Goal: Information Seeking & Learning: Learn about a topic

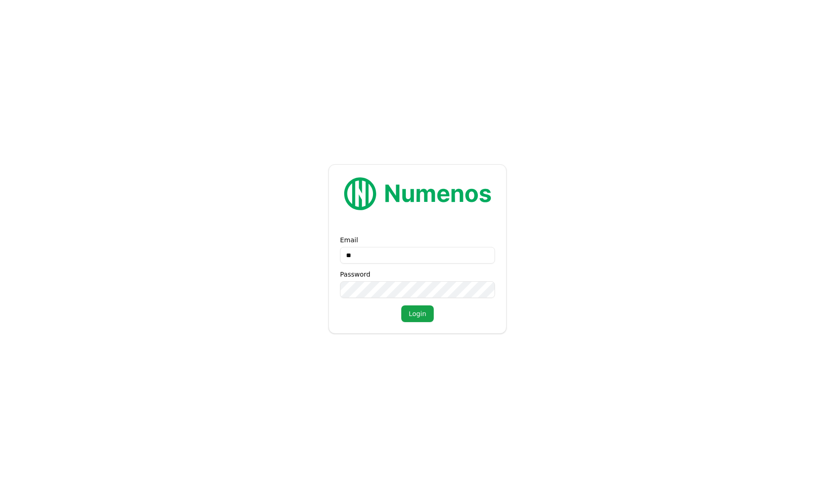
type input "***"
type input "**********"
click at [416, 310] on button "Login" at bounding box center [417, 313] width 32 height 17
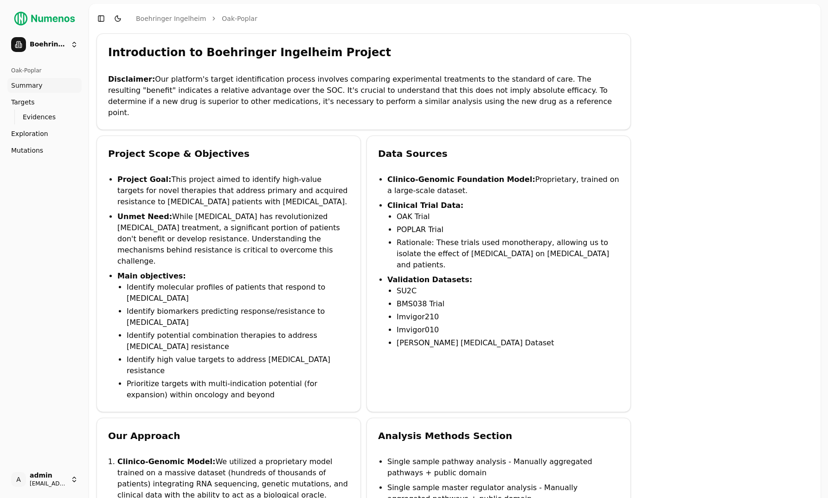
click at [25, 153] on span "Mutations" at bounding box center [27, 150] width 32 height 9
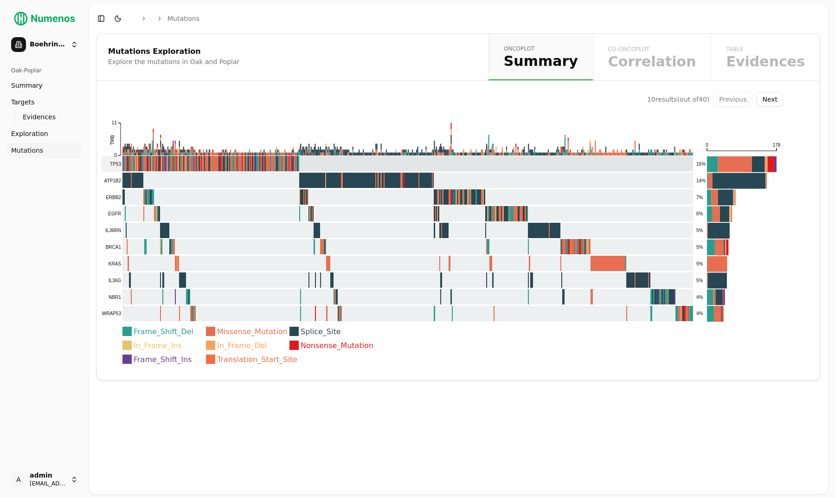
click at [166, 165] on rect at bounding box center [397, 164] width 591 height 16
click at [290, 159] on rect at bounding box center [397, 164] width 591 height 16
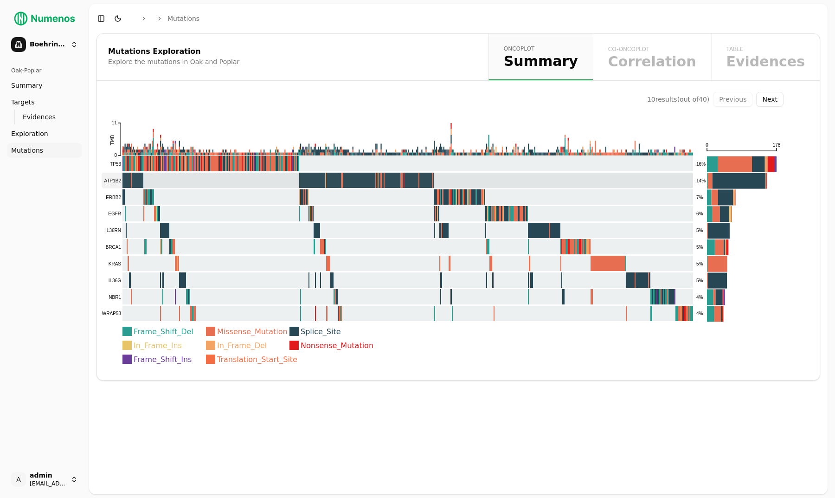
click at [290, 183] on rect at bounding box center [397, 180] width 591 height 16
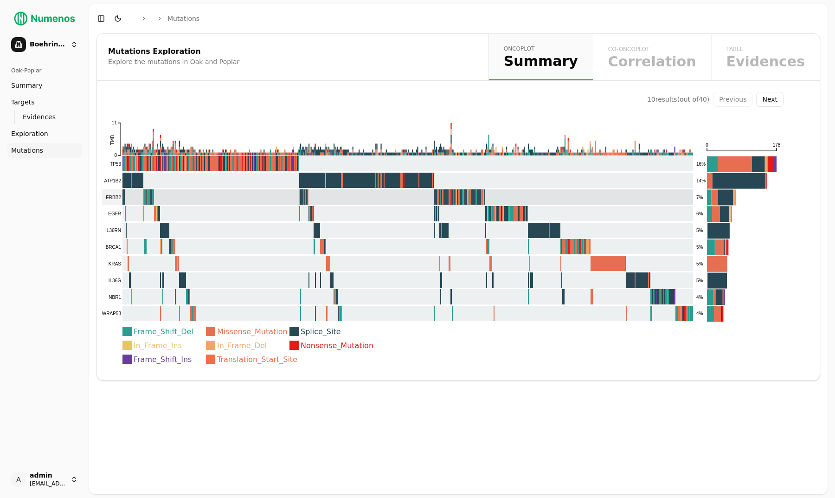
click at [290, 199] on rect at bounding box center [397, 197] width 591 height 16
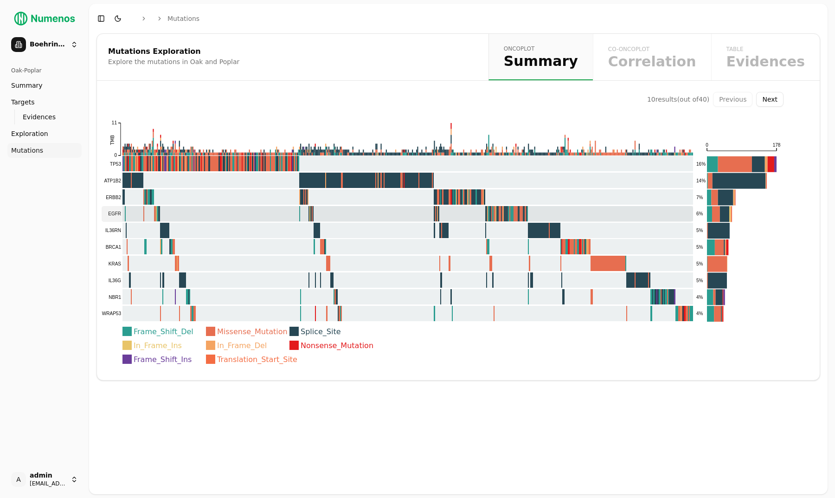
click at [289, 212] on rect at bounding box center [397, 214] width 591 height 16
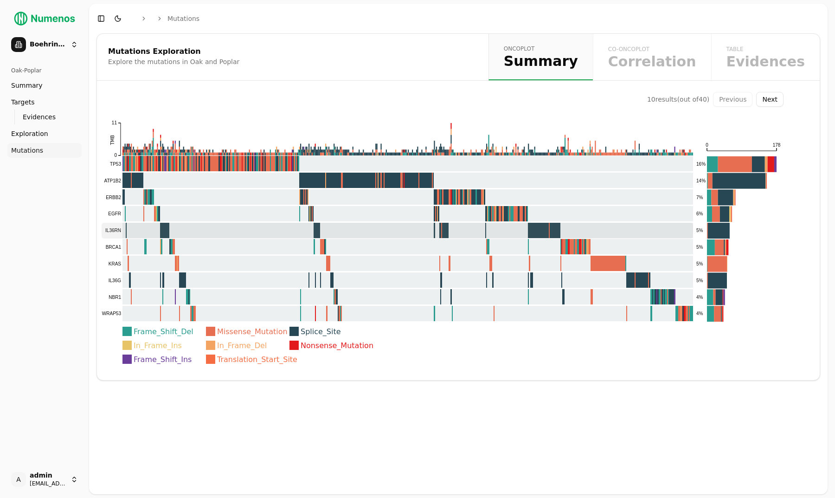
click at [288, 227] on rect at bounding box center [397, 231] width 591 height 16
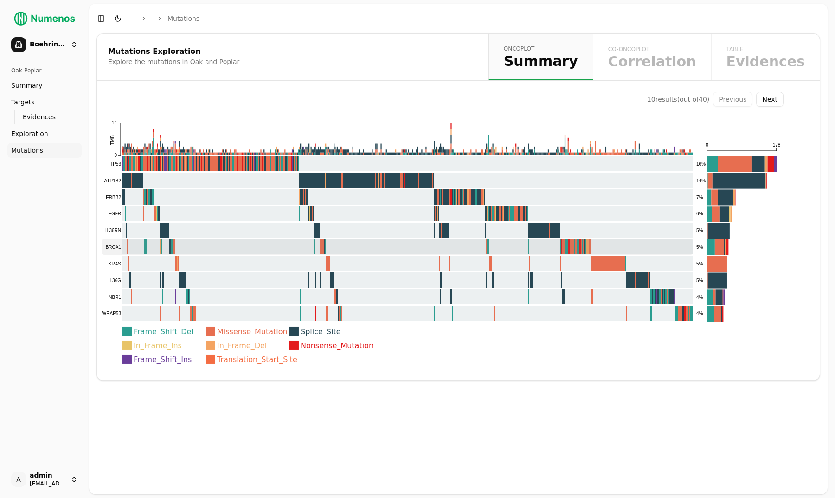
click at [279, 248] on rect at bounding box center [397, 247] width 591 height 16
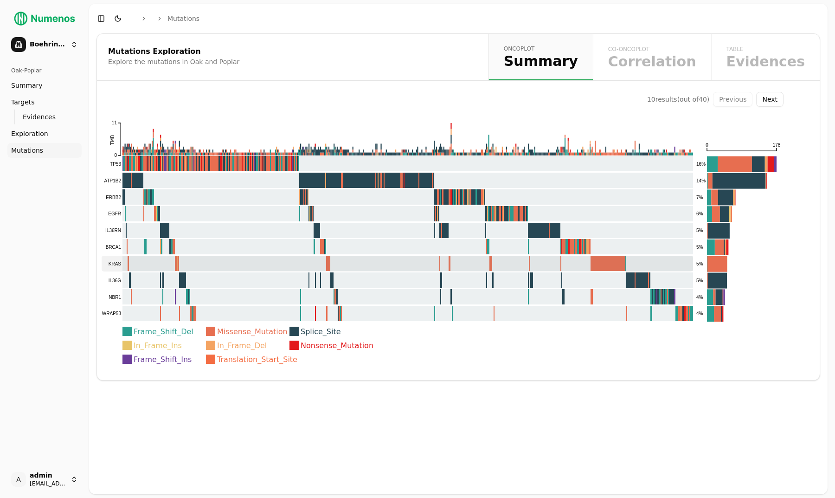
click at [278, 266] on rect at bounding box center [397, 263] width 591 height 16
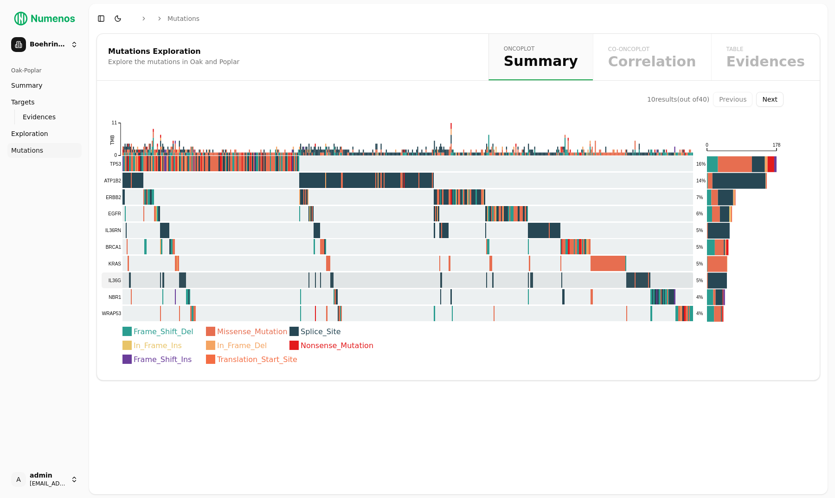
click at [276, 285] on rect at bounding box center [397, 280] width 591 height 16
click at [276, 300] on rect at bounding box center [397, 297] width 591 height 16
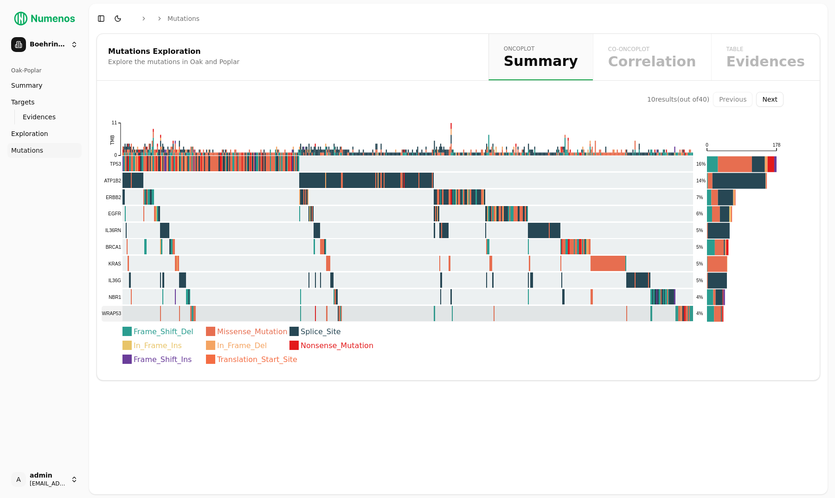
click at [276, 314] on rect at bounding box center [397, 314] width 591 height 16
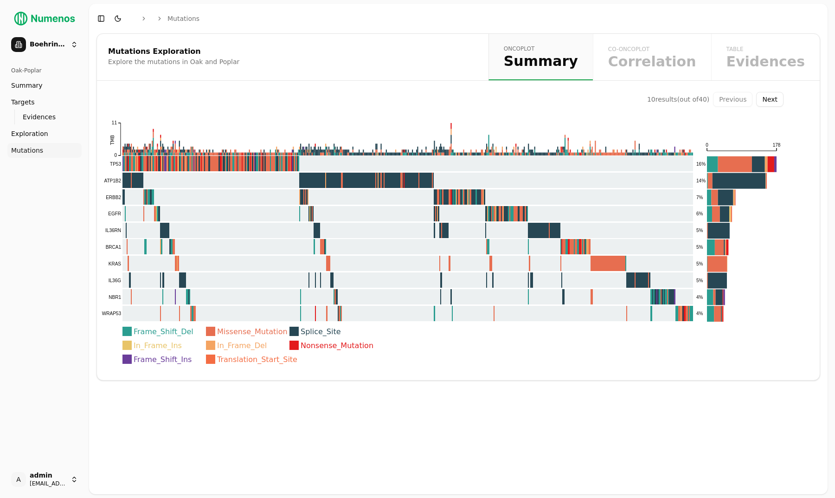
click at [71, 289] on div "Oak-Poplar Summary Targets Evidences Exploration Mutations" at bounding box center [45, 261] width 82 height 405
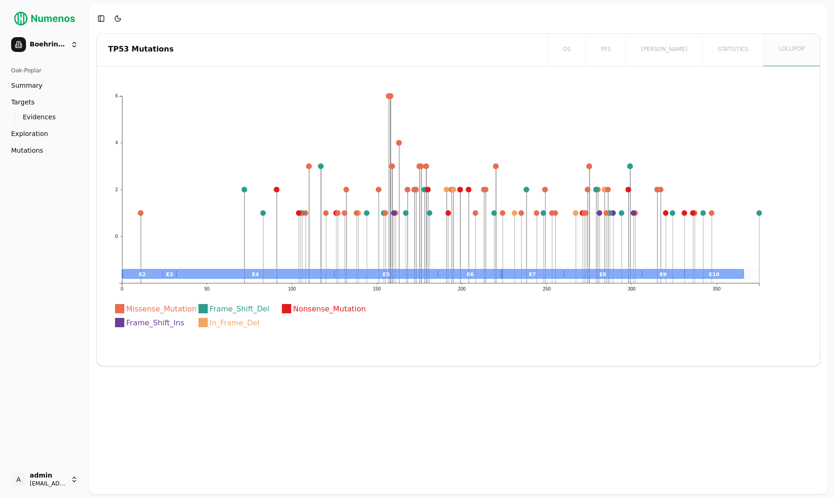
click at [92, 224] on button "Toggle Sidebar" at bounding box center [88, 249] width 7 height 498
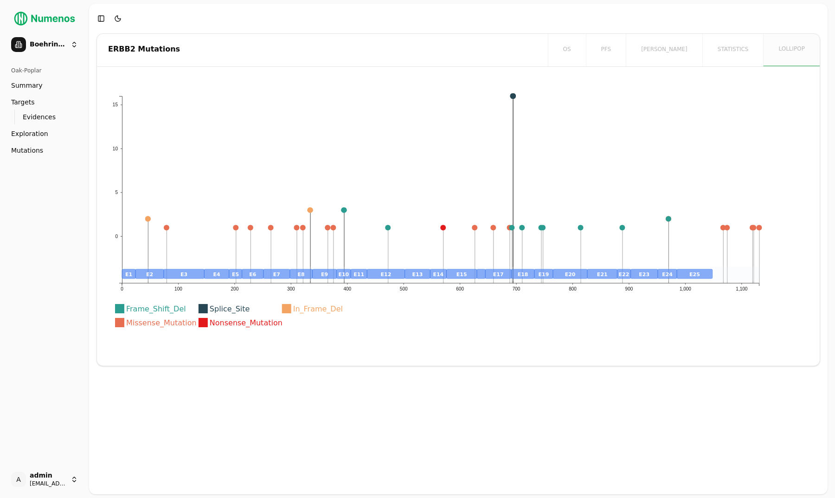
click at [61, 235] on div "Oak-Poplar Summary Targets Evidences Exploration Mutations" at bounding box center [45, 261] width 82 height 405
